Goal: Task Accomplishment & Management: Manage account settings

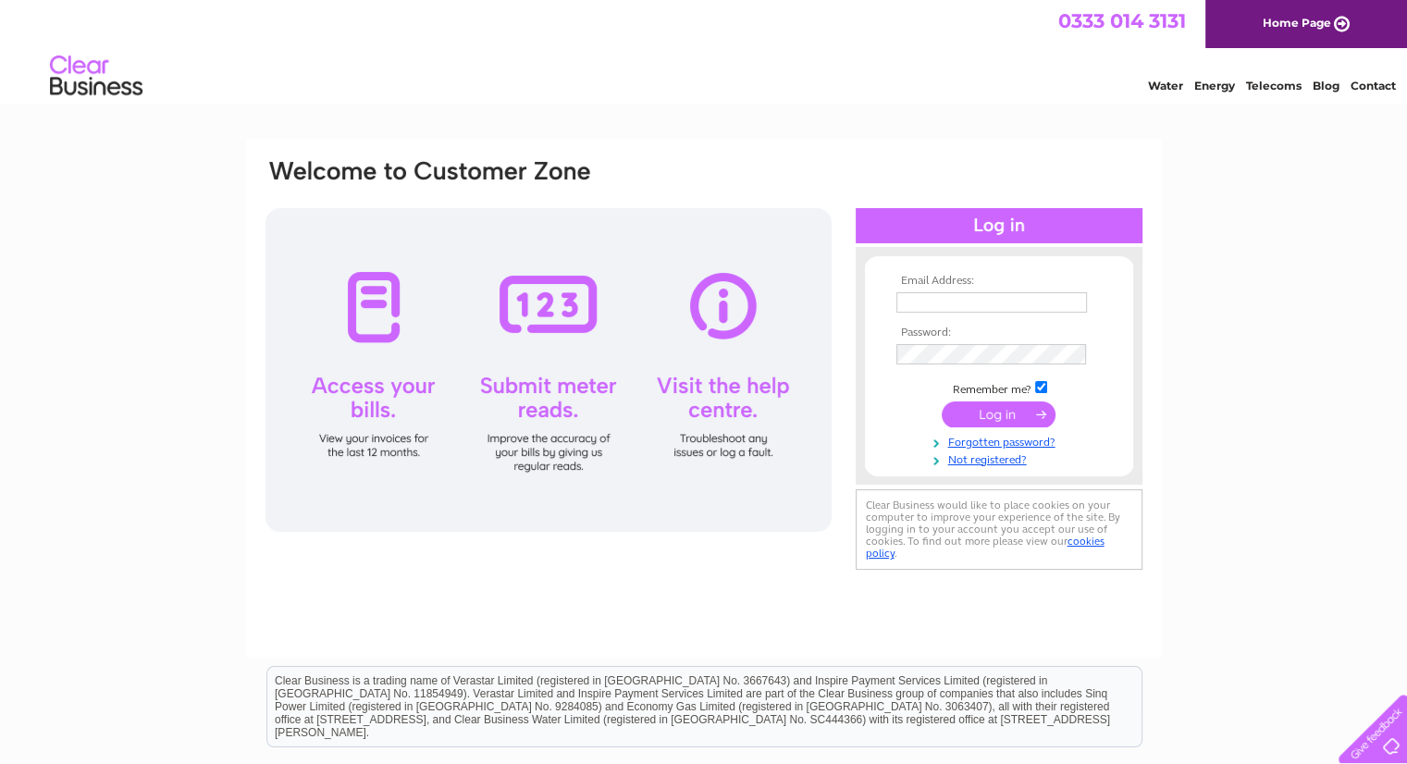
type input "aurajw@gmail.com"
click at [1020, 414] on input "submit" at bounding box center [999, 414] width 114 height 26
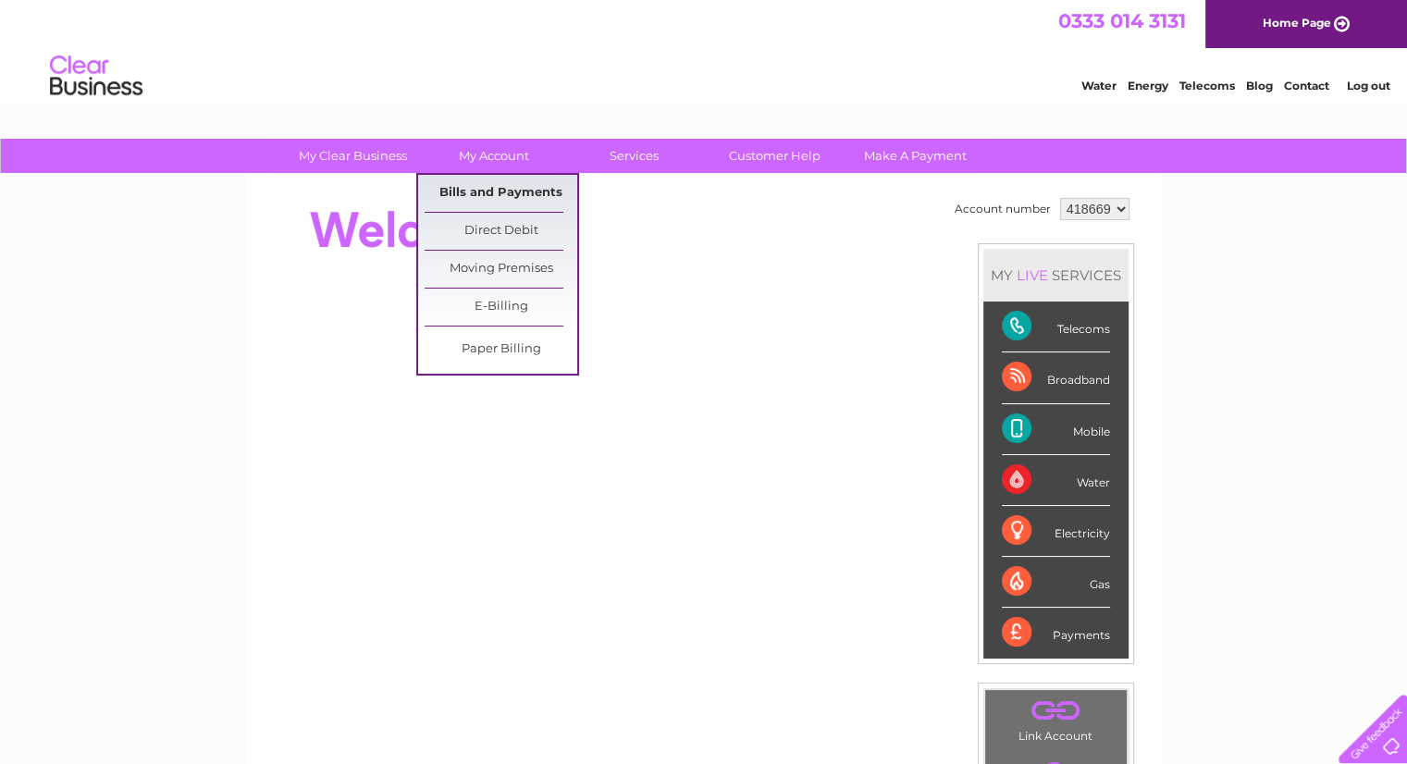
click at [485, 193] on link "Bills and Payments" at bounding box center [501, 193] width 153 height 37
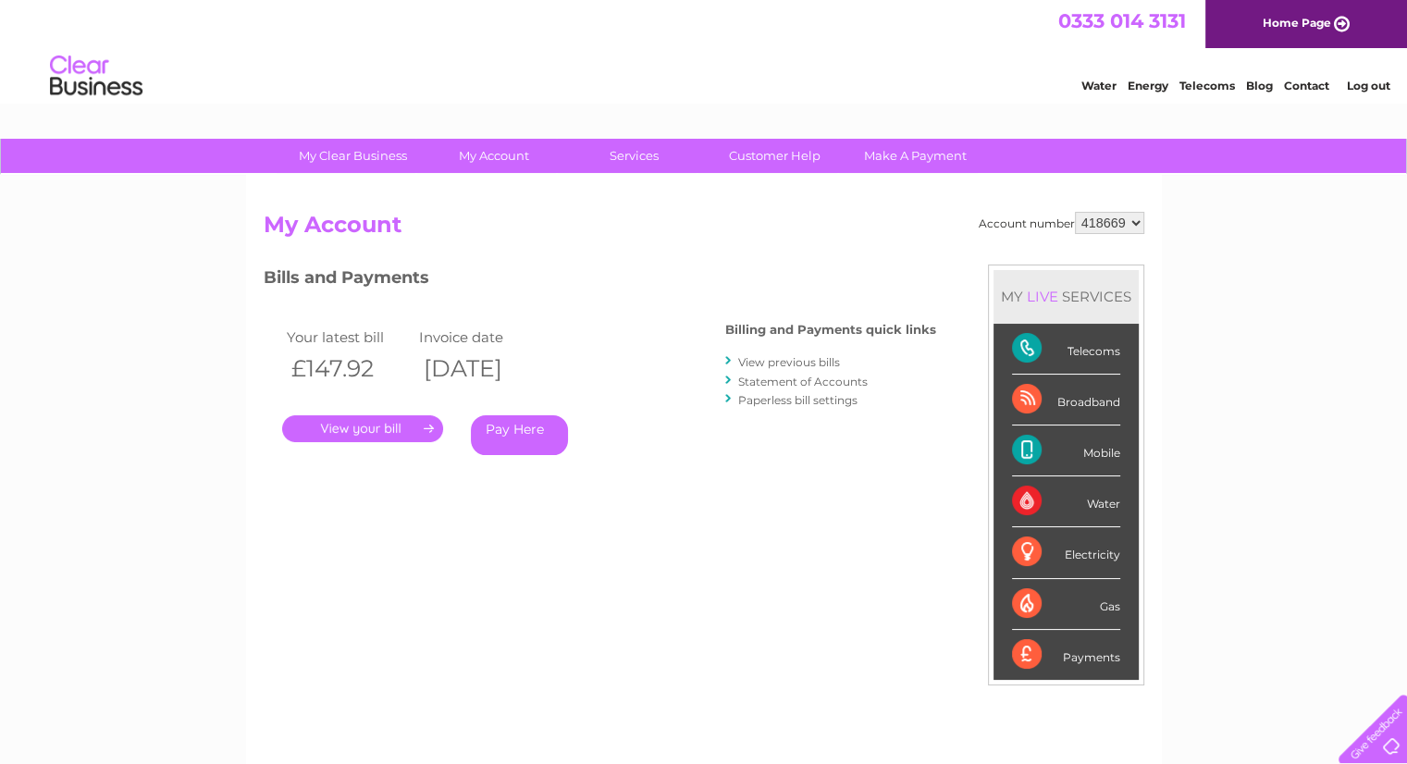
click at [367, 427] on link "." at bounding box center [362, 428] width 161 height 27
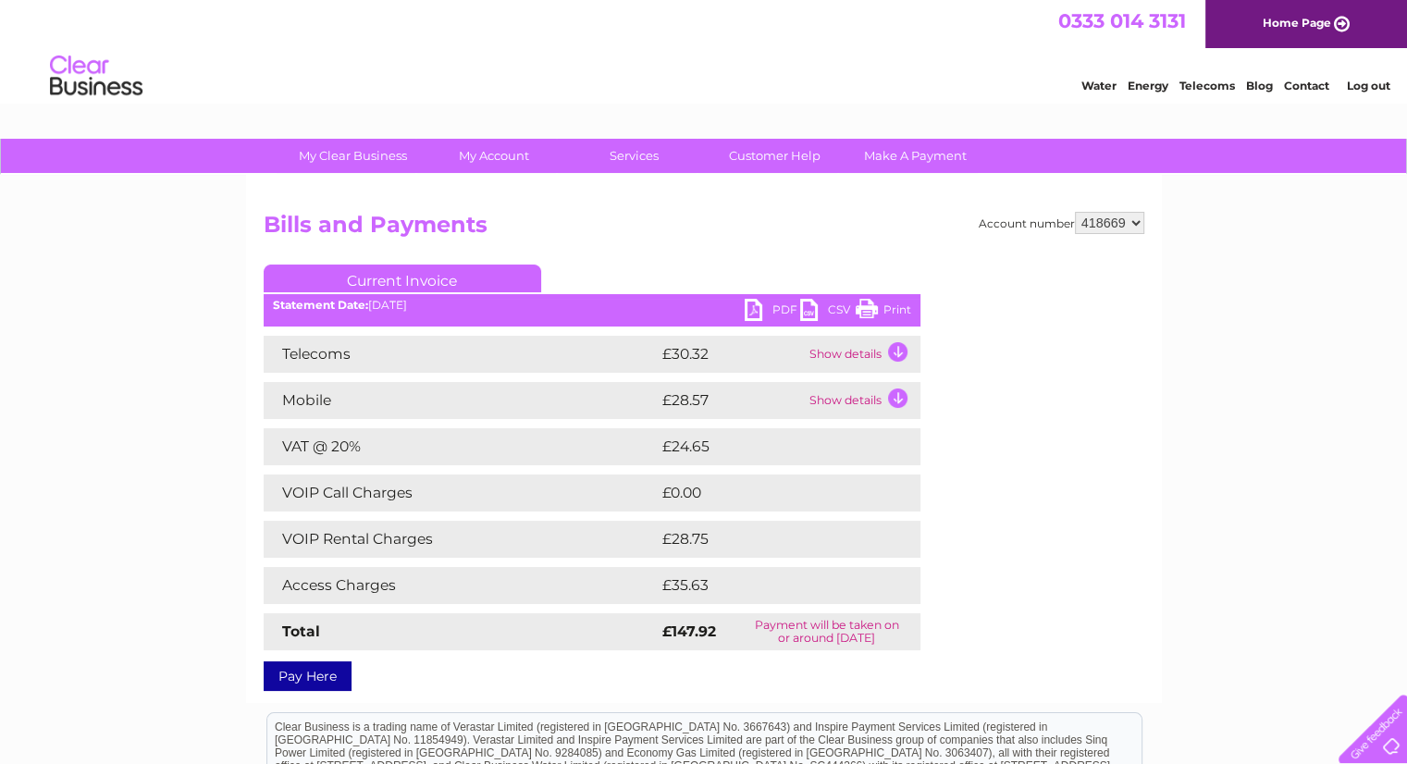
click at [776, 312] on link "PDF" at bounding box center [773, 312] width 56 height 27
click at [764, 310] on link "PDF" at bounding box center [773, 312] width 56 height 27
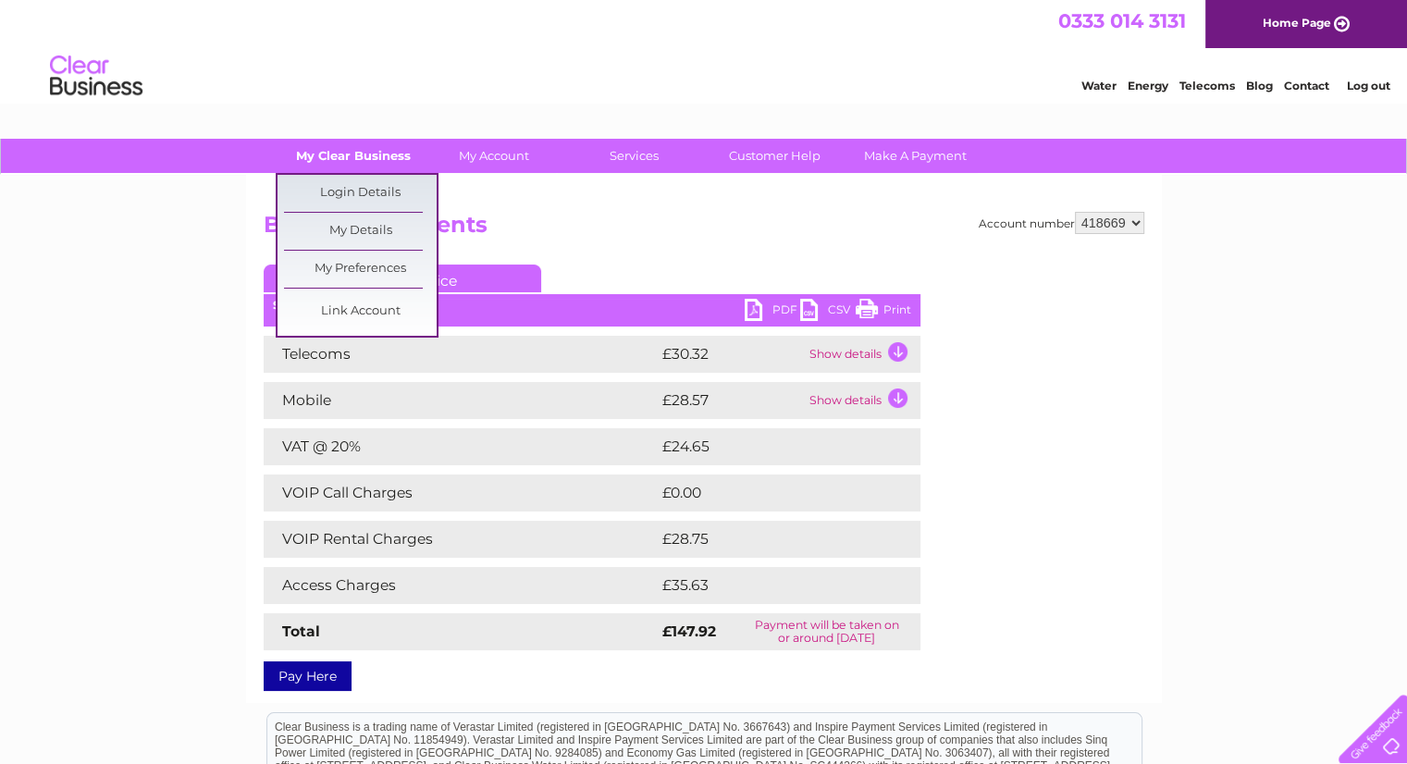
click at [355, 164] on link "My Clear Business" at bounding box center [353, 156] width 153 height 34
